Goal: Task Accomplishment & Management: Complete application form

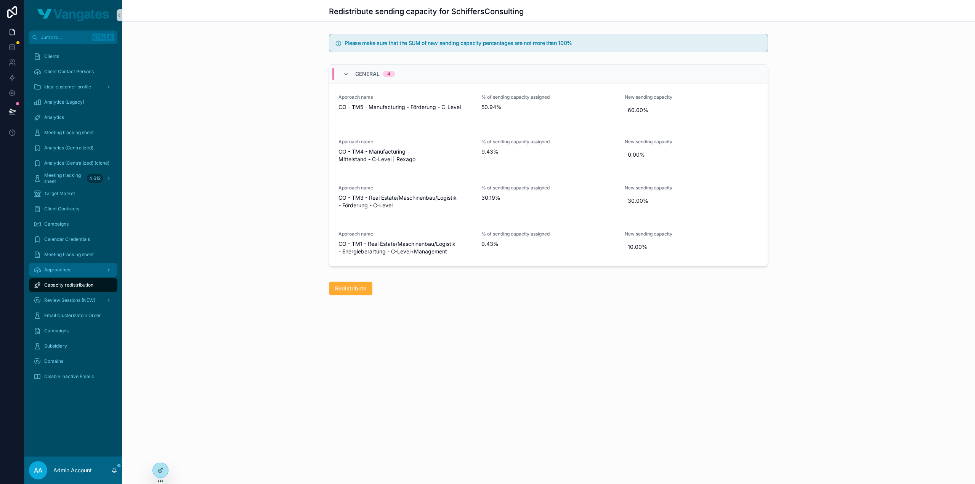
click at [65, 275] on div "Approaches" at bounding box center [73, 270] width 79 height 12
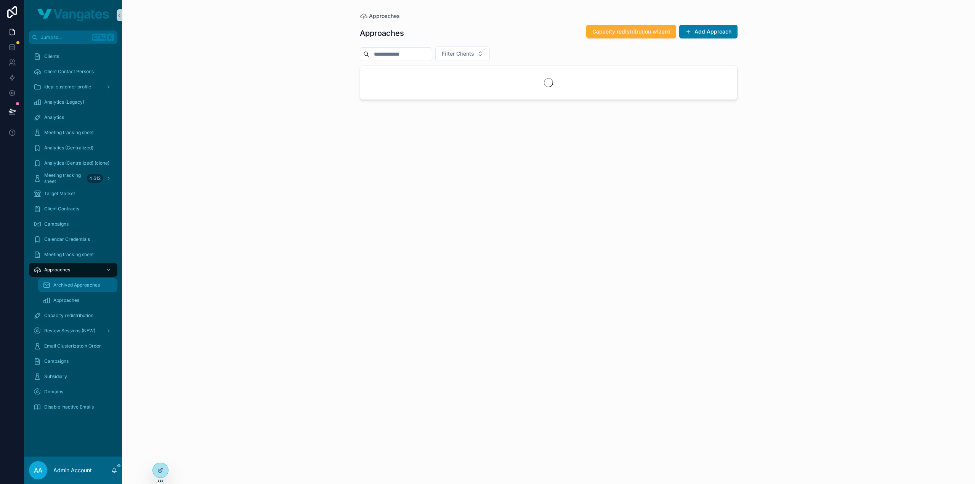
click at [70, 288] on div "Archived Approaches" at bounding box center [78, 285] width 70 height 12
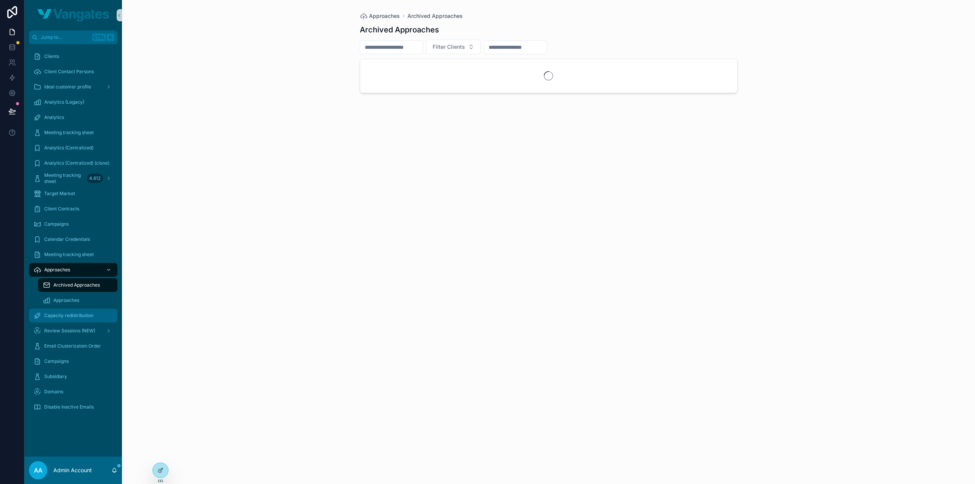
click at [72, 317] on span "Capacity redistribution" at bounding box center [68, 315] width 49 height 6
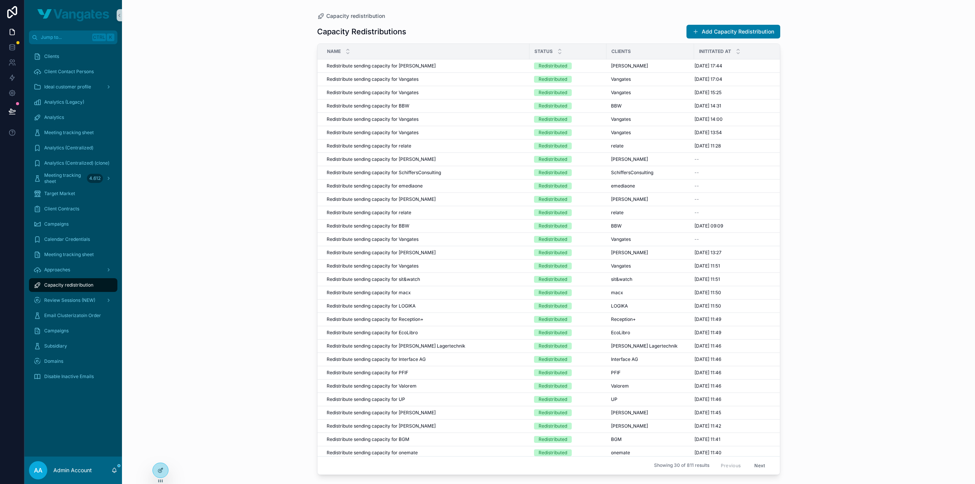
click at [895, 116] on div "Capacity redistribution Capacity Redistributions Add Capacity Redistribution Na…" at bounding box center [548, 242] width 853 height 484
click at [71, 316] on span "Email Clusterizatoin Order" at bounding box center [72, 315] width 57 height 6
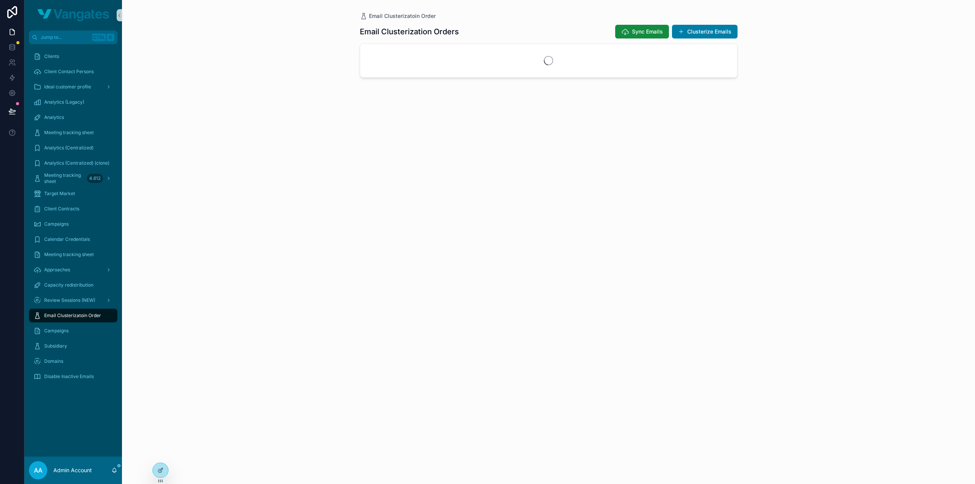
click at [785, 37] on div "Email Clusterizatoin Order Email Clusterization Orders Sync Emails Clusterize E…" at bounding box center [548, 242] width 853 height 484
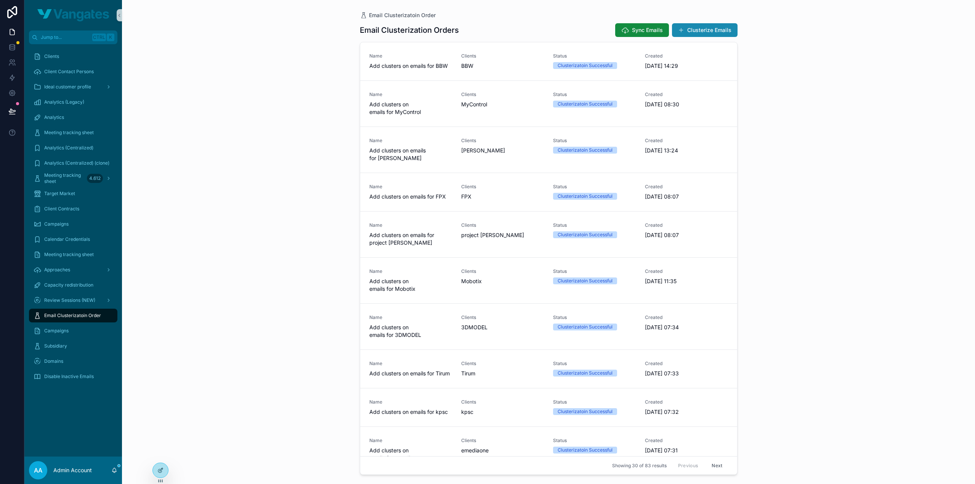
click at [698, 30] on button "Clusterize Emails" at bounding box center [705, 30] width 66 height 14
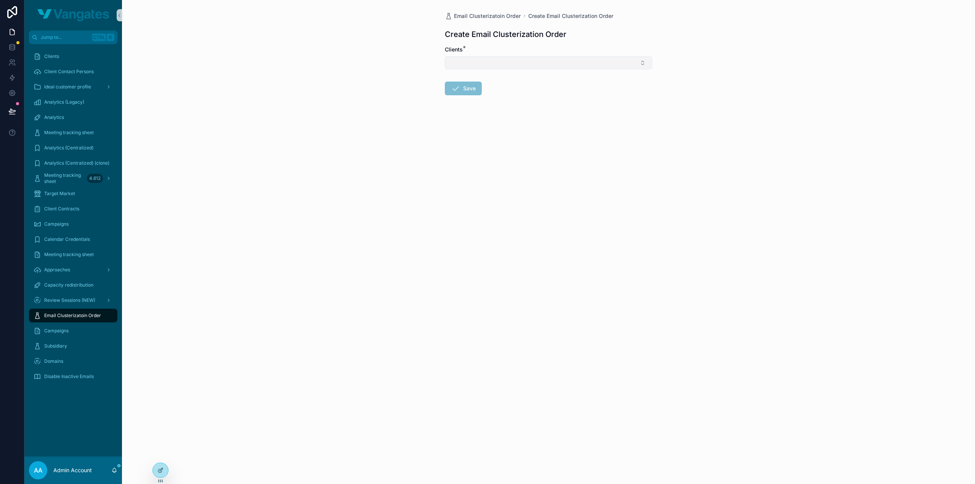
click at [515, 62] on button "Select Button" at bounding box center [548, 62] width 207 height 13
type input "*******"
click at [509, 91] on div "[PERSON_NAME]" at bounding box center [548, 92] width 203 height 12
click at [459, 119] on form "Clients * [PERSON_NAME] Save" at bounding box center [548, 96] width 207 height 100
click at [464, 94] on button "Save" at bounding box center [463, 90] width 37 height 14
